Goal: Task Accomplishment & Management: Use online tool/utility

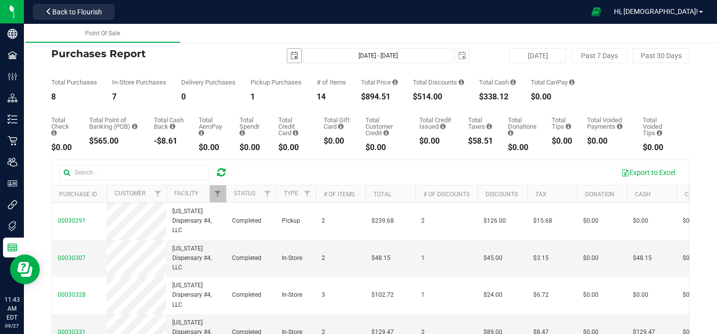
click at [297, 56] on span "select" at bounding box center [294, 56] width 8 height 8
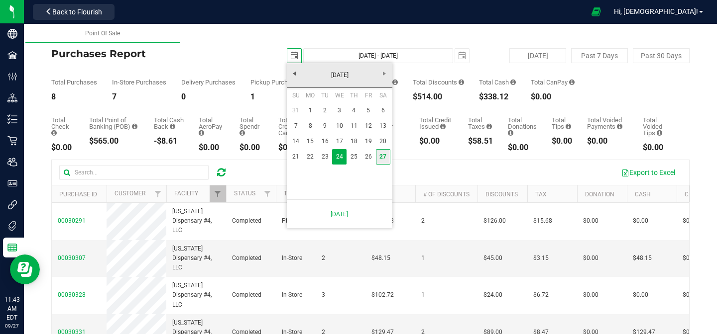
click at [384, 156] on link "27" at bounding box center [383, 156] width 14 height 15
type input "[DATE]"
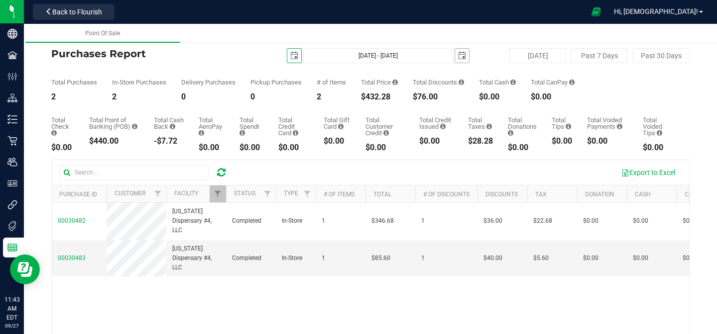
click at [465, 53] on span "select" at bounding box center [462, 56] width 8 height 8
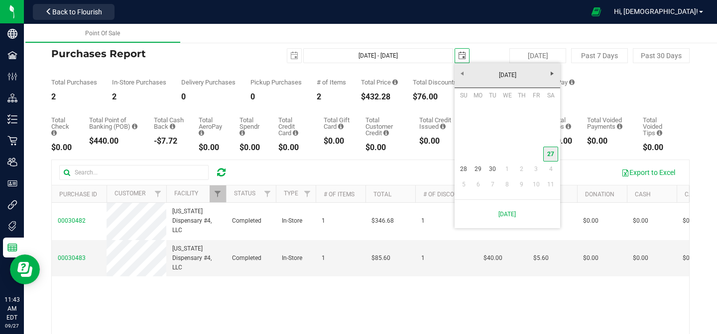
click at [551, 153] on link "27" at bounding box center [550, 154] width 14 height 15
type input "[DATE] - [DATE]"
type input "[DATE]"
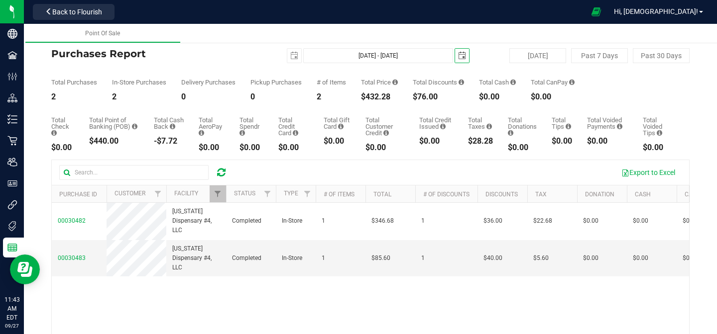
click at [220, 174] on icon at bounding box center [221, 173] width 8 height 10
click at [216, 194] on span "Filter" at bounding box center [218, 194] width 8 height 8
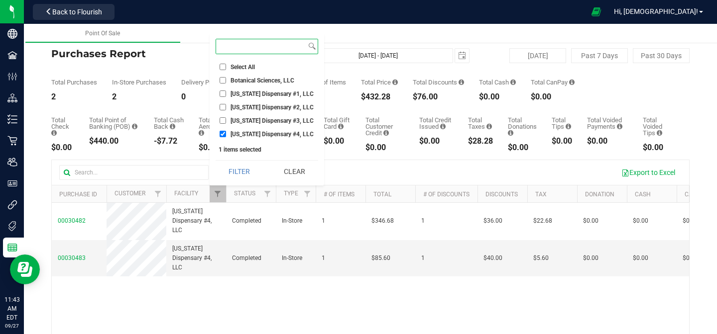
scroll to position [32, 0]
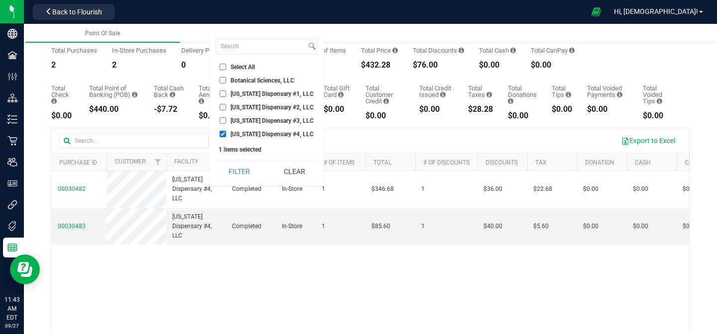
click at [224, 134] on input "[US_STATE] Dispensary #4, LLC" at bounding box center [222, 134] width 6 height 6
checkbox input "false"
click at [223, 94] on input "Georgia Dispensary #1, LLC" at bounding box center [222, 94] width 6 height 6
click at [238, 169] on button "Filter" at bounding box center [240, 172] width 48 height 22
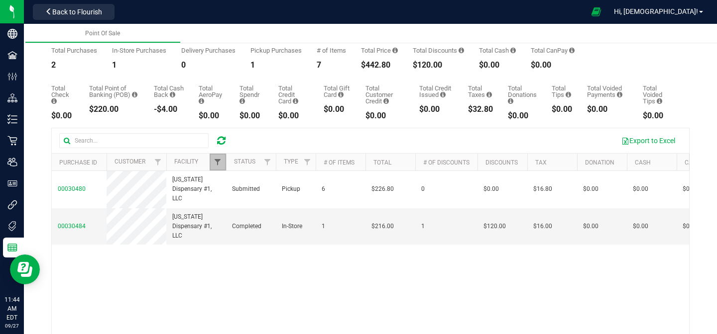
click at [219, 162] on span "Filter" at bounding box center [218, 162] width 8 height 8
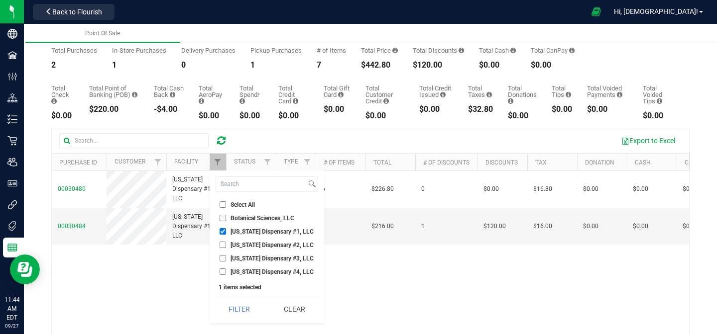
click at [221, 231] on input "Georgia Dispensary #1, LLC" at bounding box center [222, 231] width 6 height 6
checkbox input "false"
click at [224, 244] on input "Georgia Dispensary #2, LLC" at bounding box center [222, 245] width 6 height 6
click at [240, 305] on button "Filter" at bounding box center [240, 310] width 48 height 22
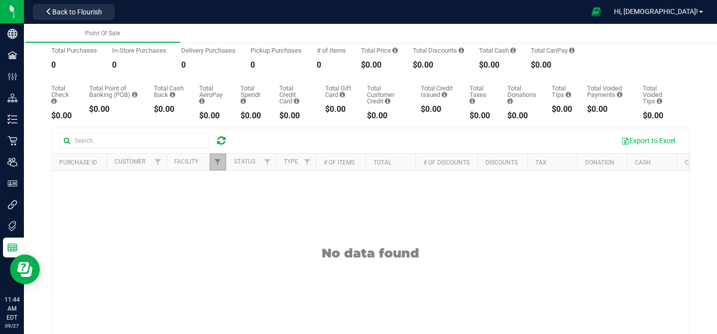
click at [220, 158] on link "Filter" at bounding box center [218, 162] width 16 height 17
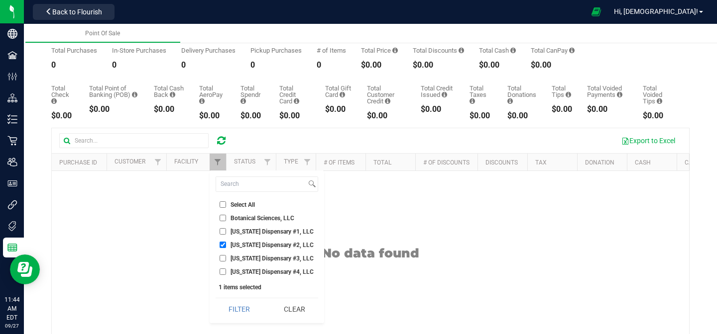
click at [224, 246] on input "Georgia Dispensary #2, LLC" at bounding box center [222, 245] width 6 height 6
checkbox input "false"
click at [225, 258] on input "Georgia Dispensary #3, LLC" at bounding box center [222, 258] width 6 height 6
click at [247, 309] on button "Filter" at bounding box center [240, 310] width 48 height 22
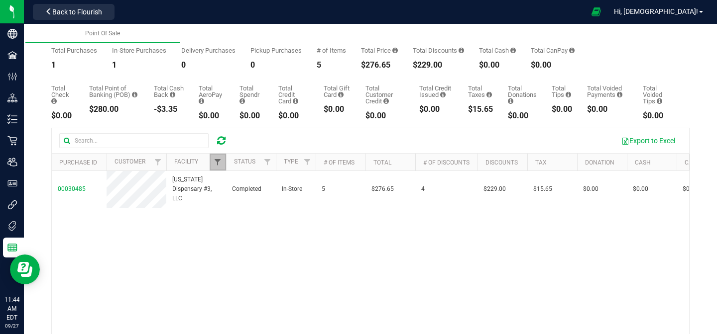
click at [219, 165] on span "Filter" at bounding box center [218, 162] width 8 height 8
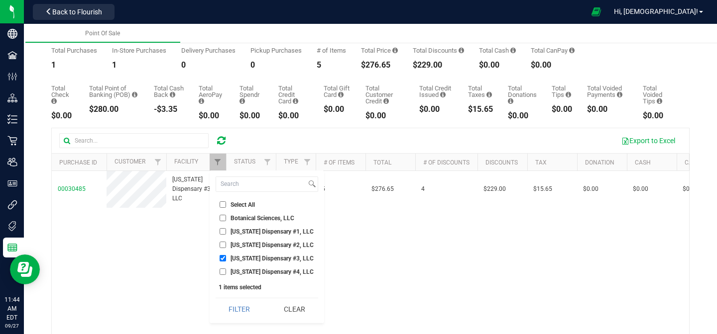
click at [222, 258] on input "Georgia Dispensary #3, LLC" at bounding box center [222, 258] width 6 height 6
checkbox input "false"
click at [222, 273] on input "[US_STATE] Dispensary #4, LLC" at bounding box center [222, 272] width 6 height 6
checkbox input "true"
click at [236, 305] on button "Filter" at bounding box center [240, 310] width 48 height 22
